Goal: Task Accomplishment & Management: Use online tool/utility

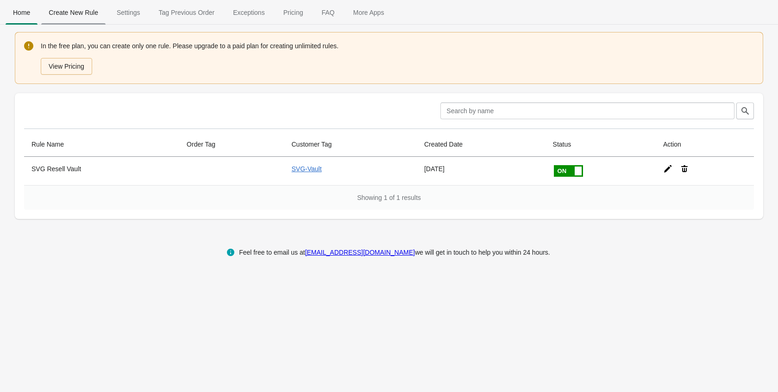
click at [96, 17] on span "Create New Rule" at bounding box center [73, 12] width 64 height 17
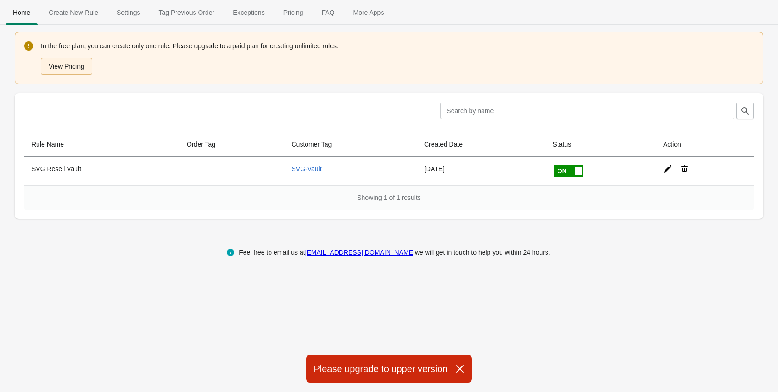
click at [72, 64] on button "View Pricing" at bounding box center [66, 66] width 51 height 17
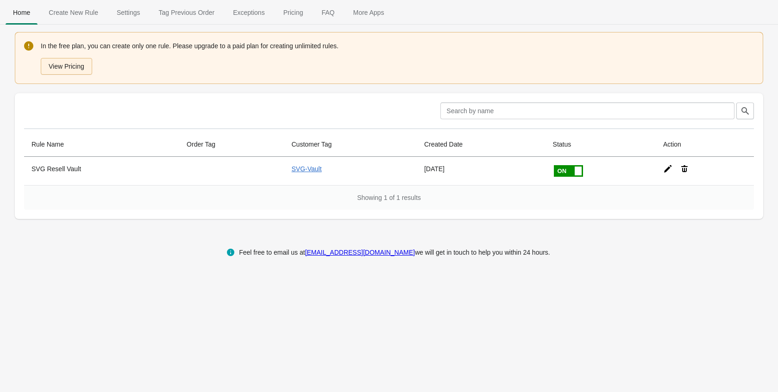
click at [76, 62] on button "View Pricing" at bounding box center [66, 66] width 51 height 17
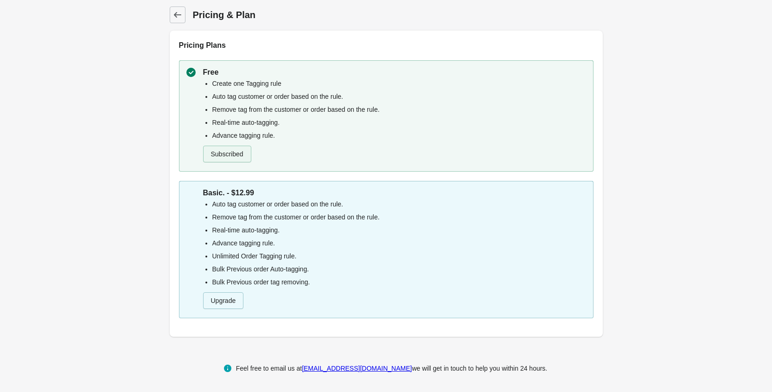
scroll to position [1, 0]
click at [226, 304] on button "Upgrade" at bounding box center [223, 299] width 41 height 17
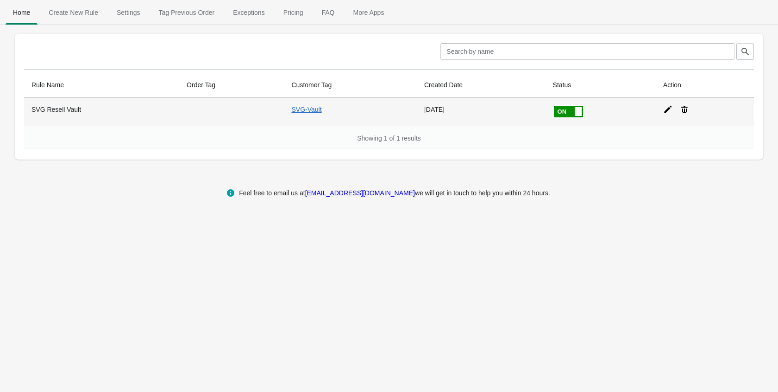
click at [668, 107] on icon at bounding box center [668, 109] width 9 height 9
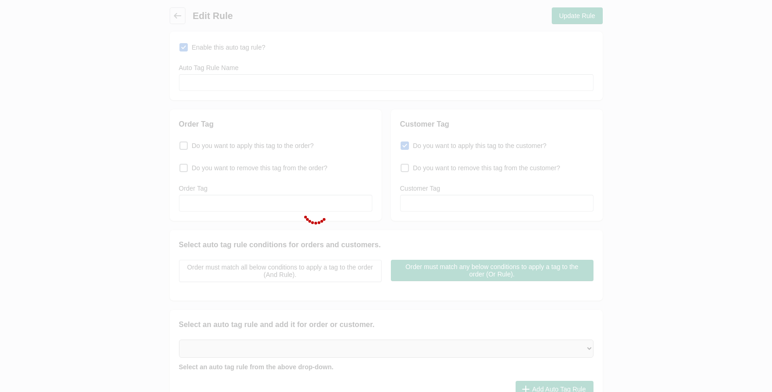
type input "SVG Resell Vault"
checkbox input "true"
type input "SVG-Vault"
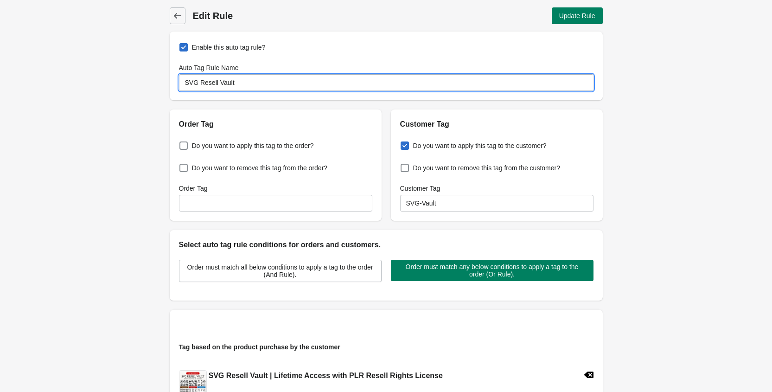
click at [222, 82] on input "SVG Resell Vault" at bounding box center [386, 82] width 414 height 17
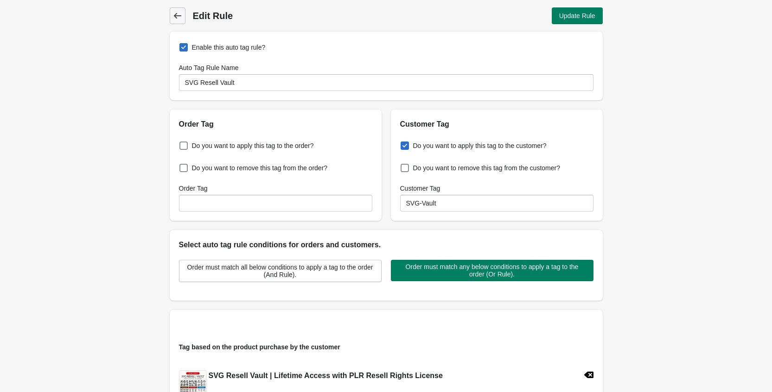
click at [179, 14] on icon at bounding box center [177, 15] width 9 height 9
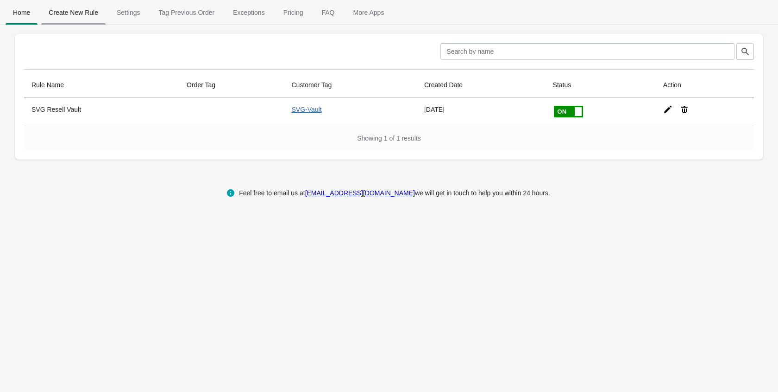
click at [77, 16] on span "Create New Rule" at bounding box center [73, 12] width 64 height 17
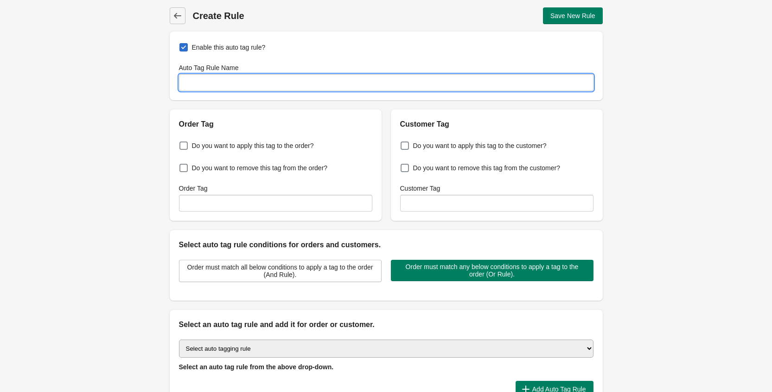
click at [224, 84] on input "Auto Tag Rule Name" at bounding box center [386, 82] width 414 height 17
paste input "SVG Resell Vault"
drag, startPoint x: 197, startPoint y: 82, endPoint x: 168, endPoint y: 81, distance: 29.7
click at [173, 80] on div "Enable this auto tag rule? Auto Tag Rule Name SVG Resell Vault" at bounding box center [386, 66] width 433 height 69
type input "Clipart Resell Vault"
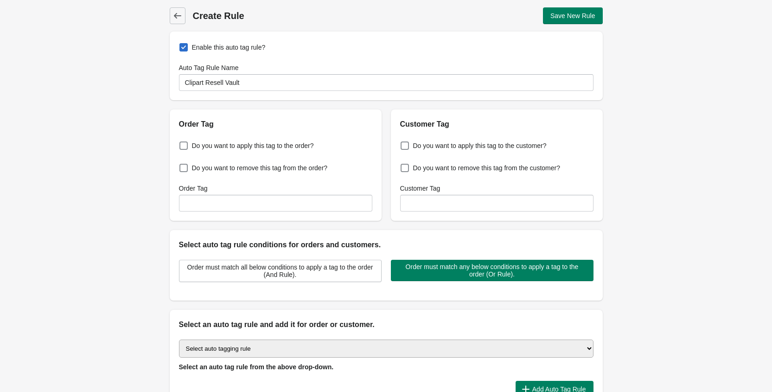
click at [145, 137] on div "Back Create Rule Save New Rule Enable this auto tag rule? Auto Tag Rule Name Cl…" at bounding box center [386, 224] width 772 height 449
click at [448, 145] on span "Do you want to apply this tag to the customer?" at bounding box center [479, 145] width 133 height 9
click at [403, 143] on input "Do you want to apply this tag to the customer?" at bounding box center [402, 143] width 0 height 0
checkbox input "true"
click at [481, 208] on input "Customer Tag" at bounding box center [496, 203] width 193 height 17
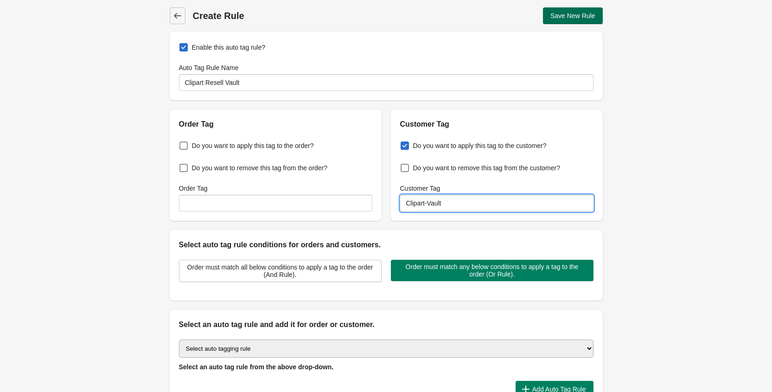
type input "Clipart-Vault"
click at [585, 16] on span "Save New Rule" at bounding box center [572, 15] width 45 height 7
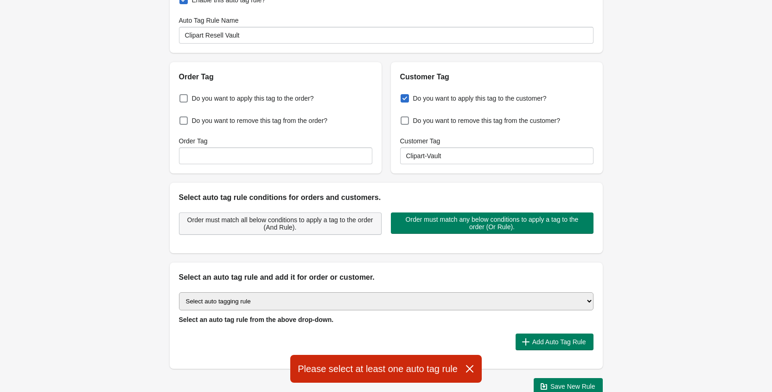
scroll to position [106, 0]
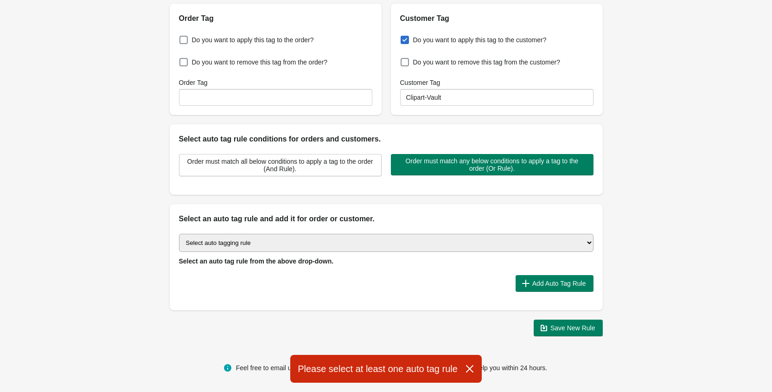
click at [323, 239] on select "Select auto tagging rule Tag by order amount Tag based on the order count (Volu…" at bounding box center [386, 243] width 414 height 18
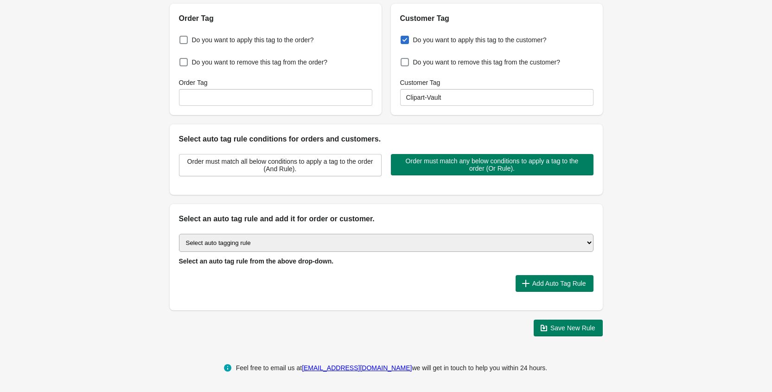
select select "1"
click at [179, 234] on select "Select auto tagging rule Tag by order amount Tag based on the order count (Volu…" at bounding box center [386, 243] width 414 height 18
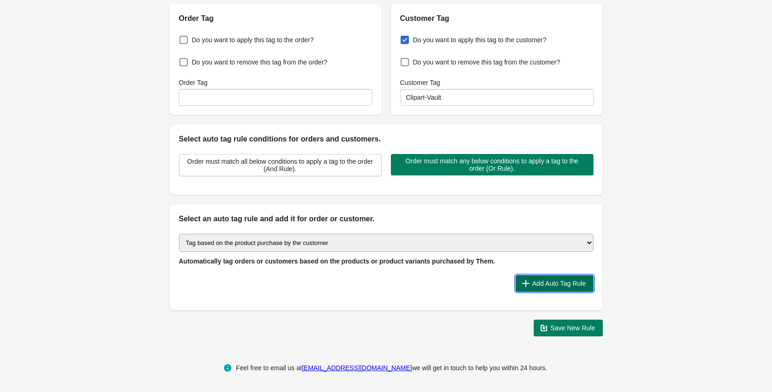
click at [529, 284] on span "Add Auto Tag Rule" at bounding box center [554, 282] width 63 height 9
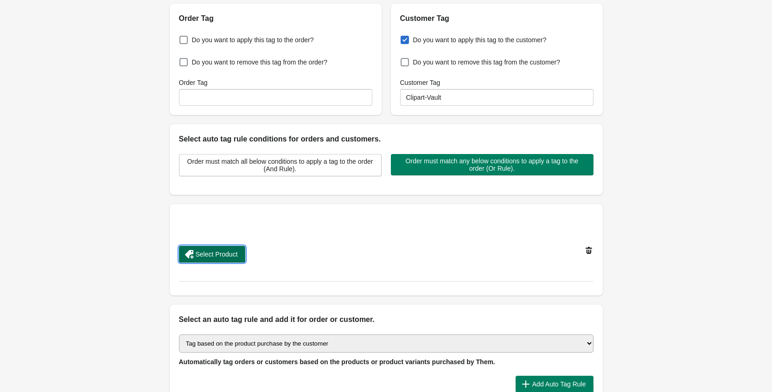
click at [218, 252] on span "Select Product" at bounding box center [217, 253] width 42 height 7
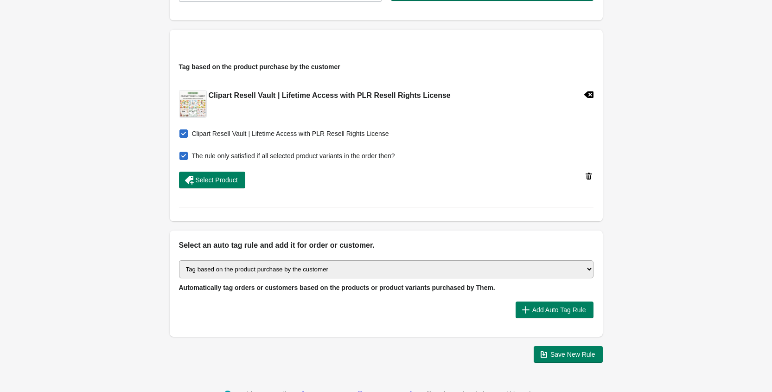
scroll to position [290, 0]
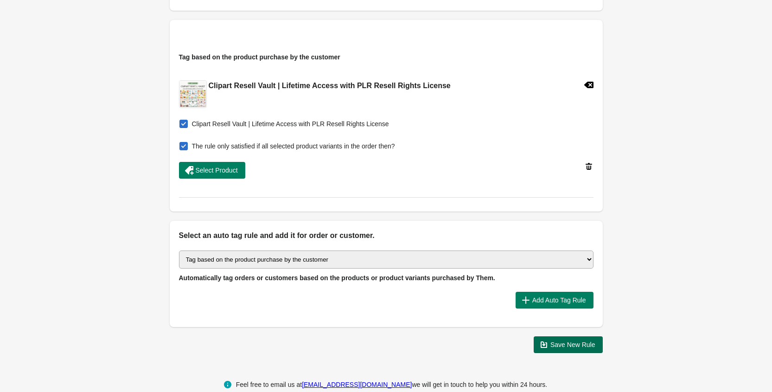
click at [563, 347] on span "Save New Rule" at bounding box center [572, 344] width 45 height 7
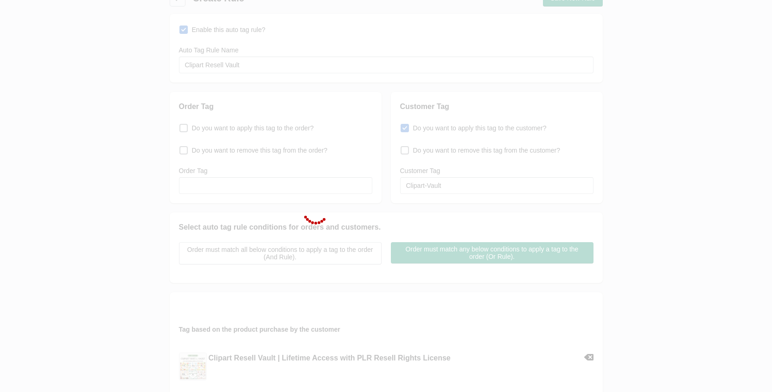
scroll to position [13, 0]
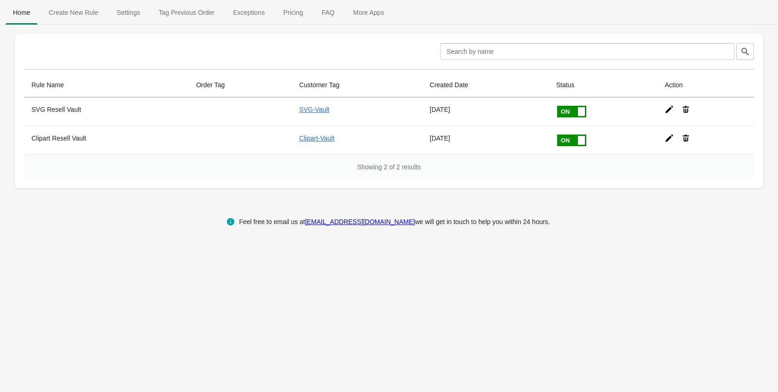
click at [101, 214] on div "Feel free to email us at support@appondemands.com we will get in touch to help …" at bounding box center [389, 222] width 760 height 30
click at [79, 13] on span "Create New Rule" at bounding box center [73, 12] width 64 height 17
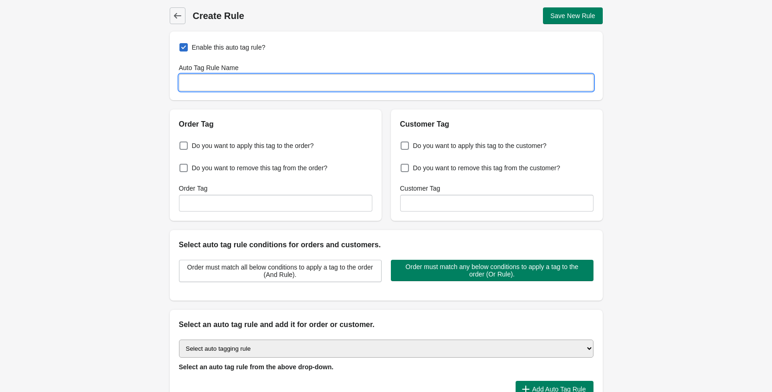
click at [215, 84] on input "Auto Tag Rule Name" at bounding box center [386, 82] width 414 height 17
type input "C"
type input "BOGO SVG and Clipart Vault"
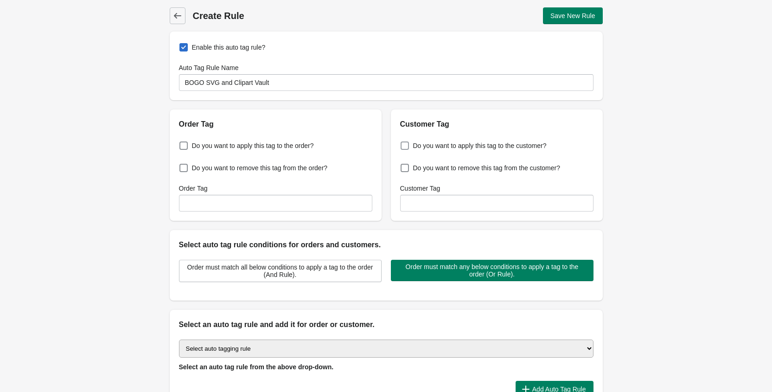
click at [431, 151] on label "Do you want to apply this tag to the customer?" at bounding box center [473, 145] width 146 height 13
click at [403, 143] on input "Do you want to apply this tag to the customer?" at bounding box center [402, 143] width 0 height 0
checkbox input "true"
click at [449, 201] on input "Customer Tag" at bounding box center [496, 203] width 193 height 17
type input "SVG-Vault, Clipart-Vault"
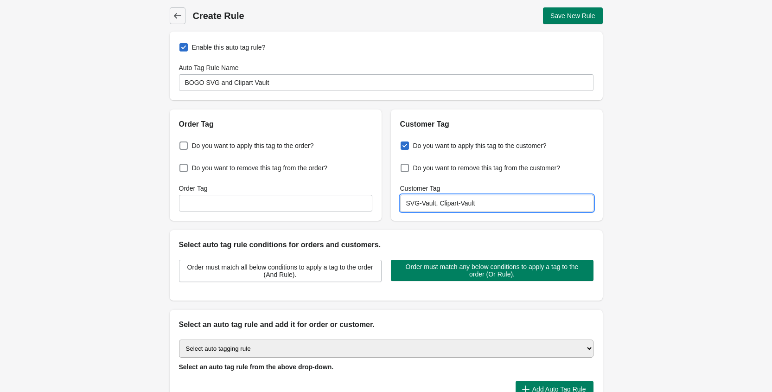
click at [703, 274] on div "Back Create Rule Save New Rule Enable this auto tag rule? Auto Tag Rule Name BO…" at bounding box center [386, 224] width 772 height 449
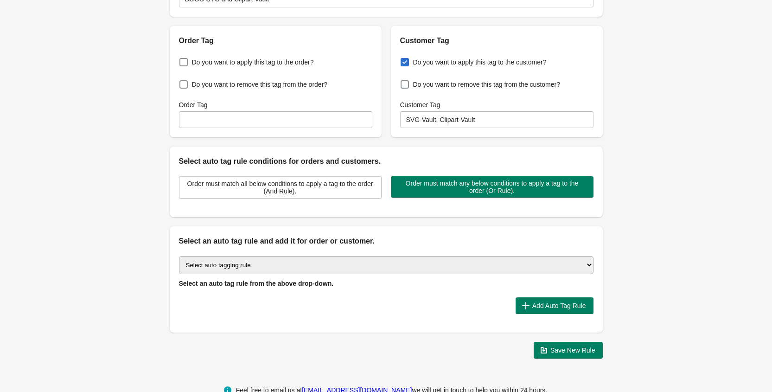
scroll to position [106, 0]
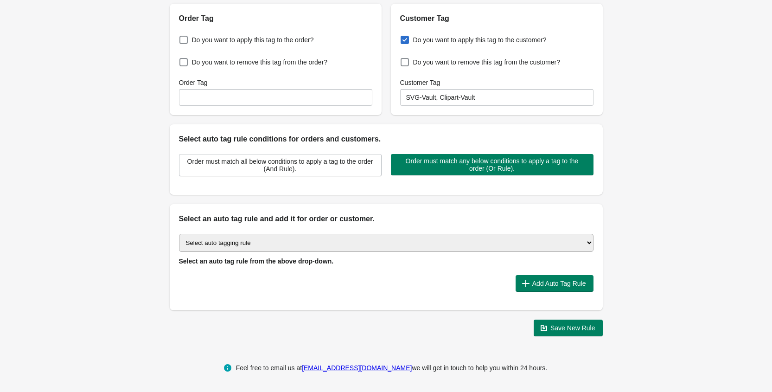
click at [321, 244] on select "Select auto tagging rule Tag by order amount Tag based on the order count (Volu…" at bounding box center [386, 243] width 414 height 18
select select "1"
click at [179, 234] on select "Select auto tagging rule Tag by order amount Tag based on the order count (Volu…" at bounding box center [386, 243] width 414 height 18
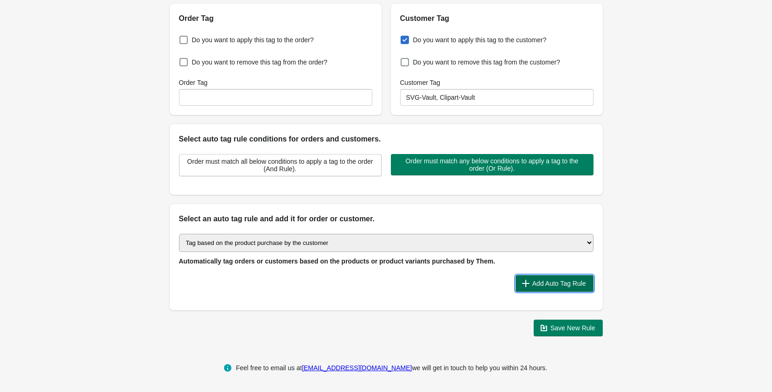
click at [572, 285] on span "Add Auto Tag Rule" at bounding box center [559, 282] width 54 height 7
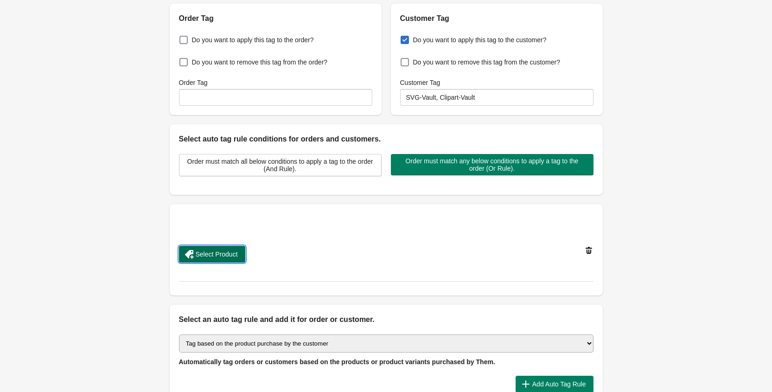
click at [216, 256] on span "Select Product" at bounding box center [217, 253] width 42 height 7
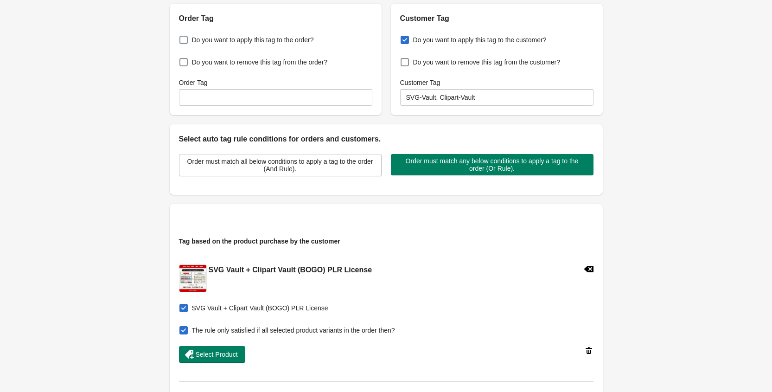
click at [655, 306] on div "Back Create Rule Save New Rule Enable this auto tag rule? Auto Tag Rule Name BO…" at bounding box center [386, 219] width 772 height 650
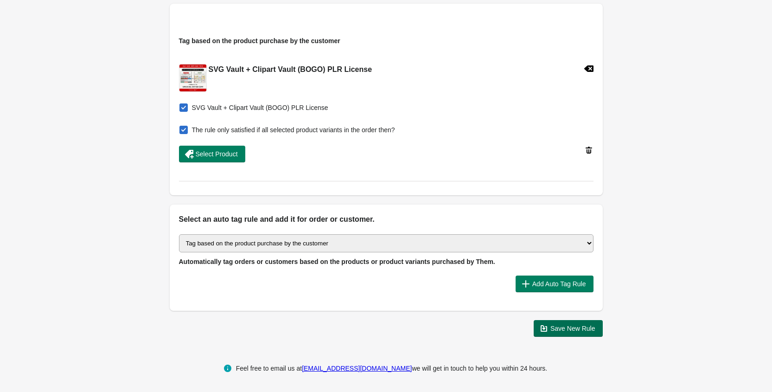
scroll to position [306, 0]
click at [580, 328] on span "Save New Rule" at bounding box center [572, 327] width 45 height 7
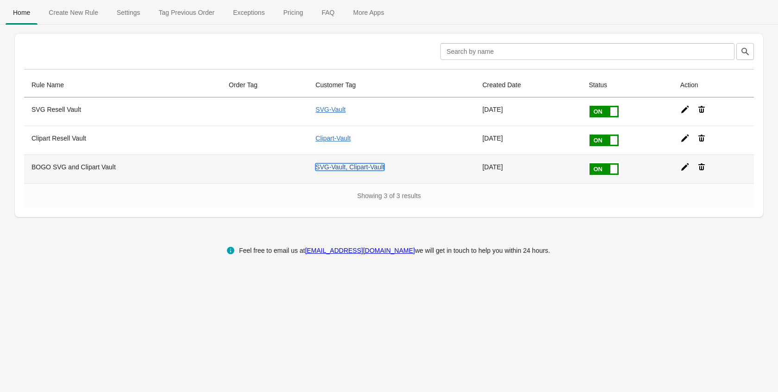
click at [365, 165] on link "SVG-Vault, Clipart-Vault" at bounding box center [350, 166] width 69 height 7
click at [682, 170] on icon at bounding box center [685, 166] width 9 height 9
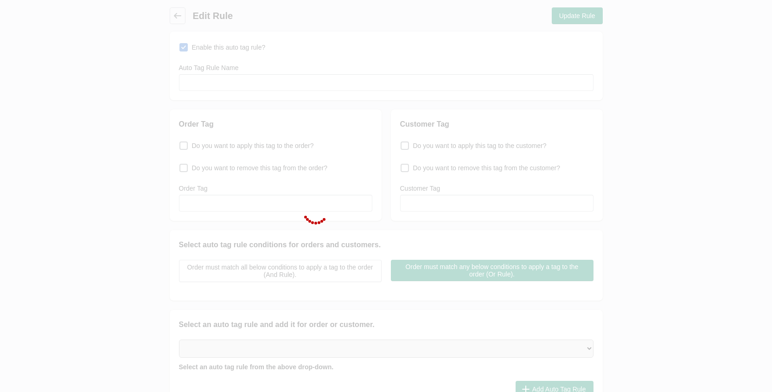
type input "BOGO SVG and Clipart Vault"
checkbox input "true"
type input "SVG-Vault, Clipart-Vault"
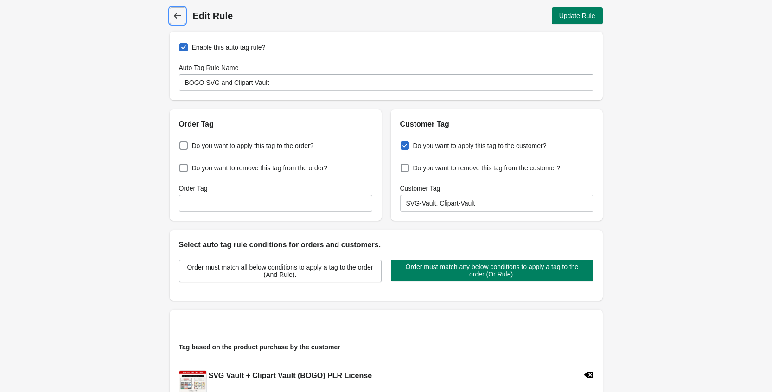
click at [177, 14] on icon at bounding box center [177, 15] width 9 height 9
